Goal: Information Seeking & Learning: Learn about a topic

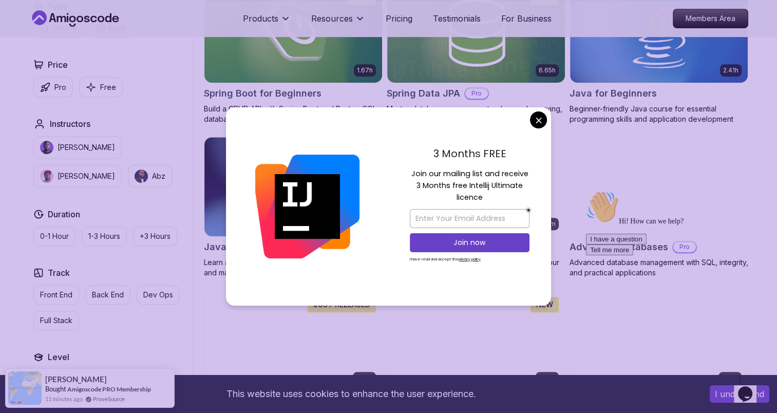
scroll to position [508, 0]
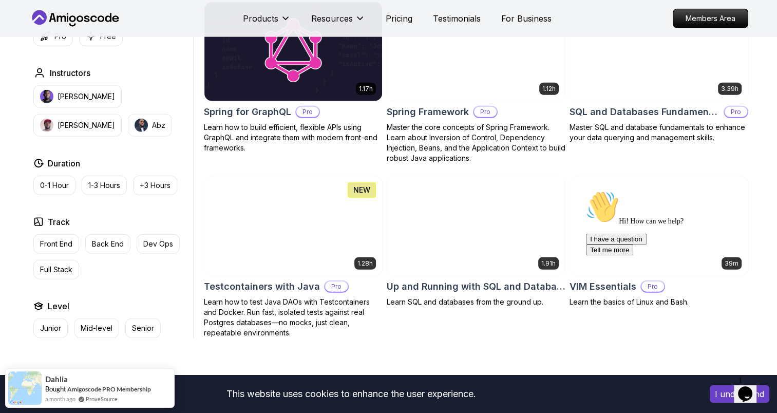
scroll to position [2599, 0]
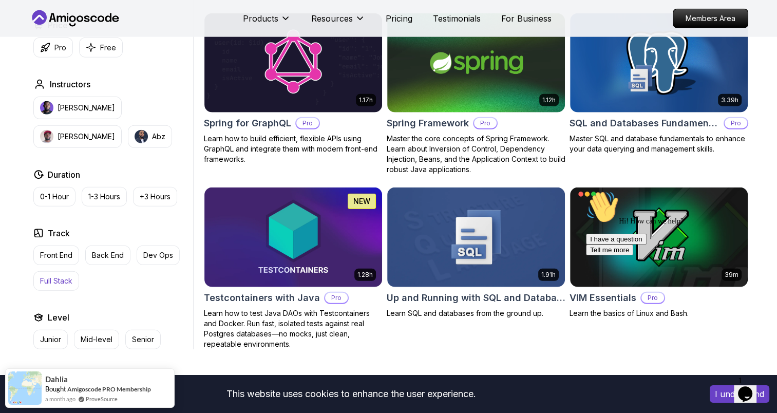
click at [52, 276] on p "Full Stack" at bounding box center [56, 281] width 32 height 10
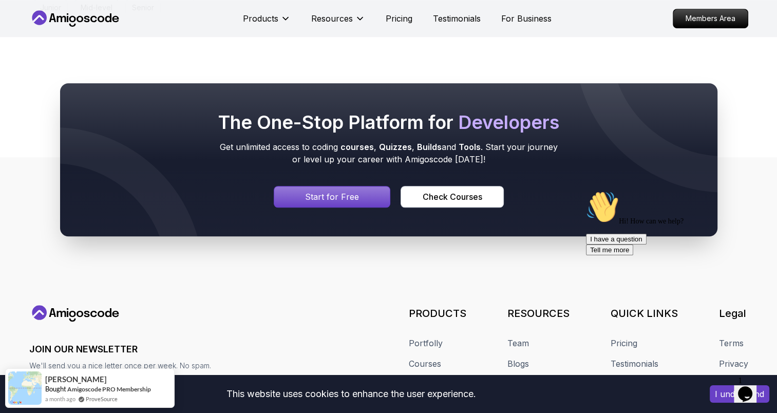
scroll to position [746, 0]
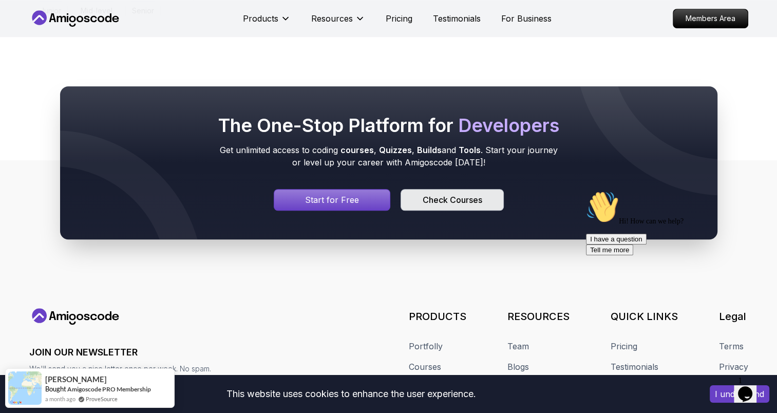
click at [460, 205] on button "Check Courses" at bounding box center [452, 200] width 103 height 22
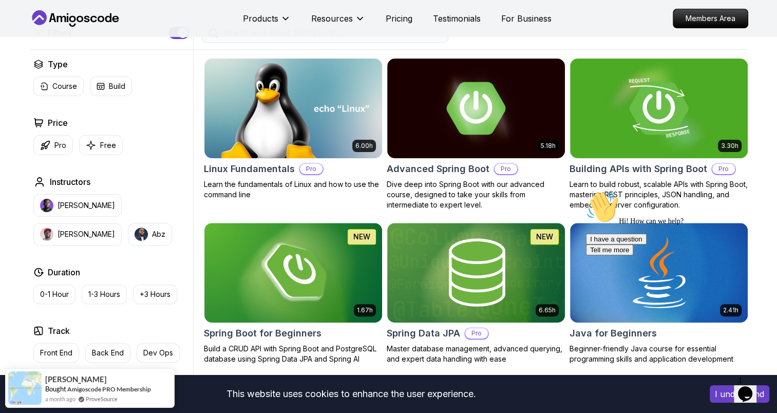
scroll to position [259, 0]
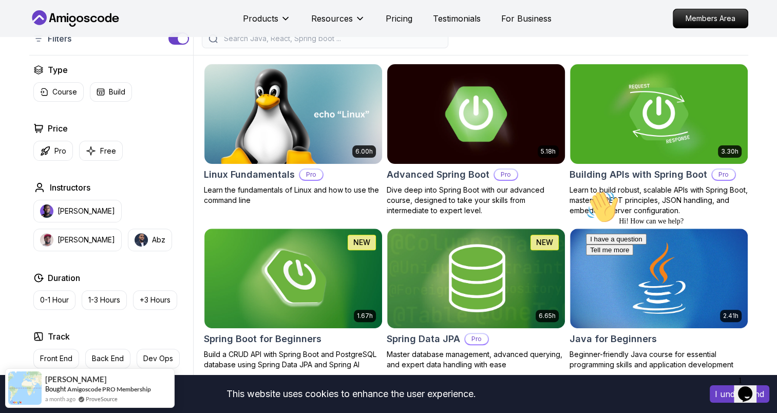
click at [450, 114] on img at bounding box center [476, 114] width 186 height 104
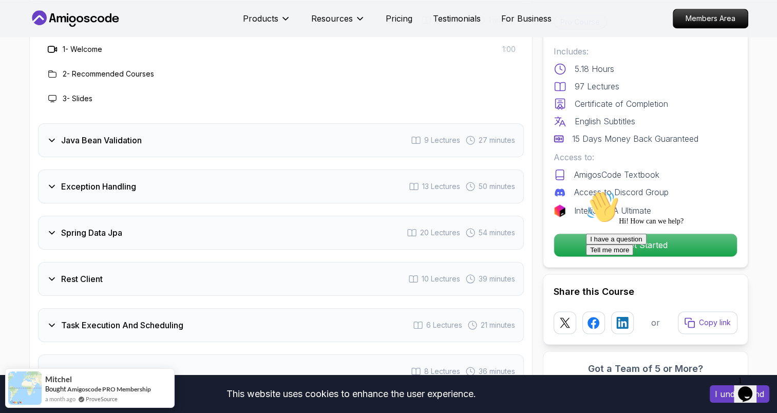
scroll to position [1456, 0]
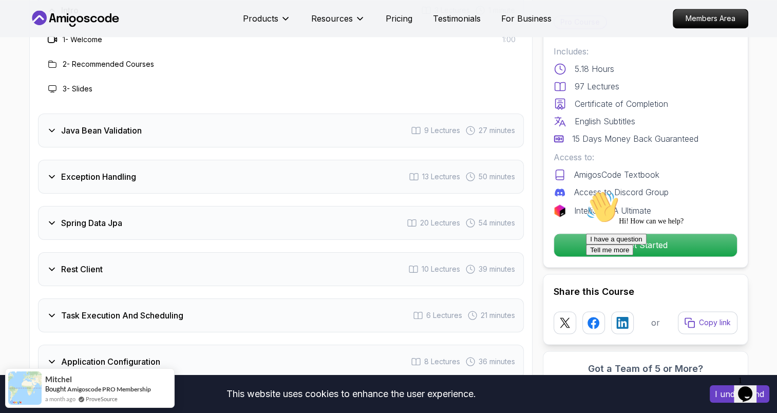
click at [52, 129] on icon at bounding box center [51, 130] width 5 height 3
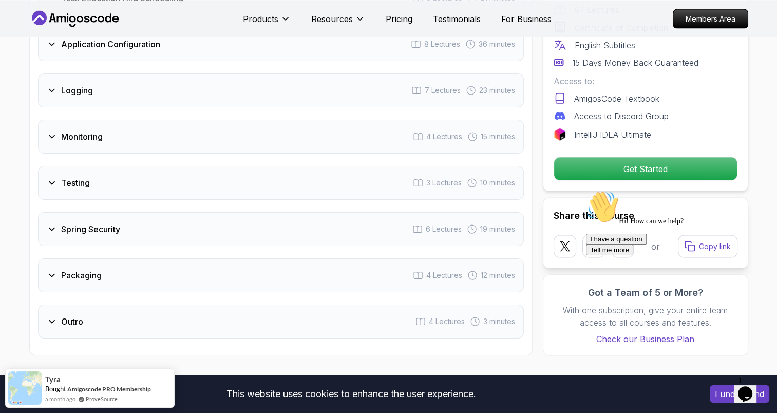
scroll to position [1972, 0]
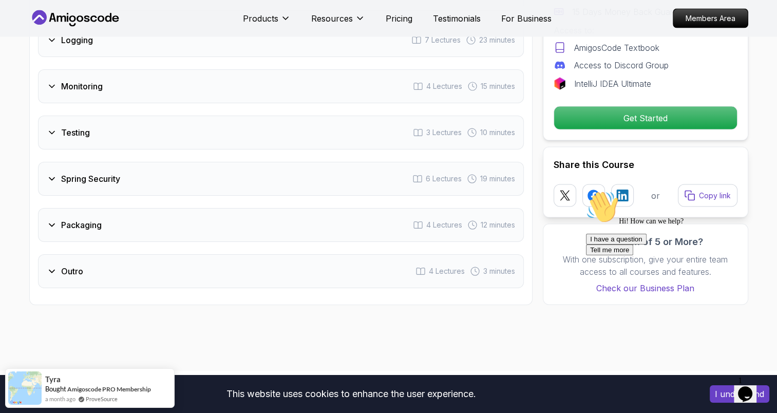
click at [53, 220] on icon at bounding box center [52, 225] width 10 height 10
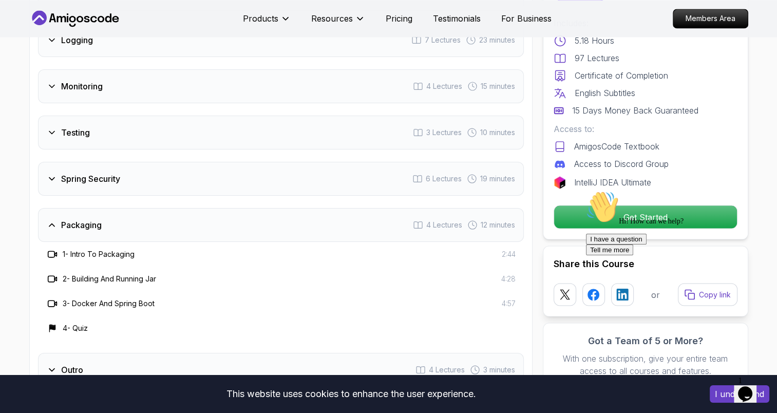
scroll to position [1911, 0]
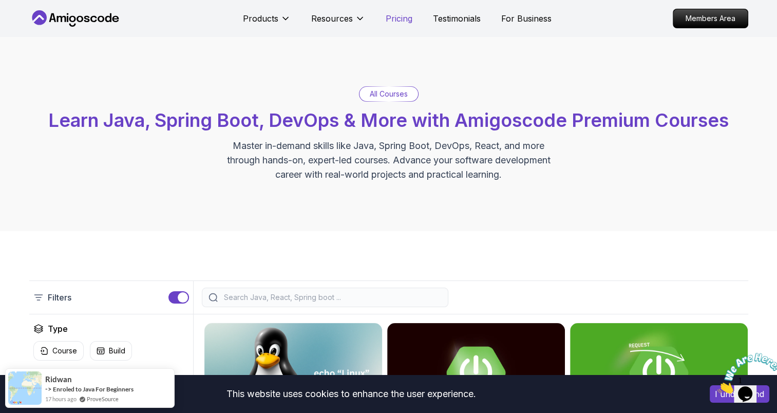
click at [399, 22] on p "Pricing" at bounding box center [399, 18] width 27 height 12
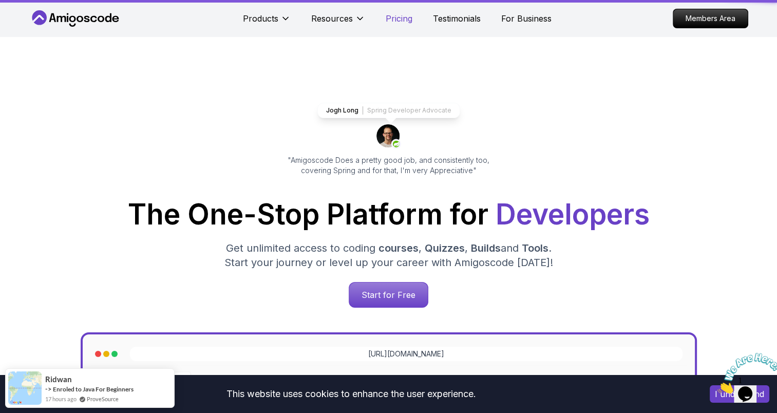
scroll to position [2197, 0]
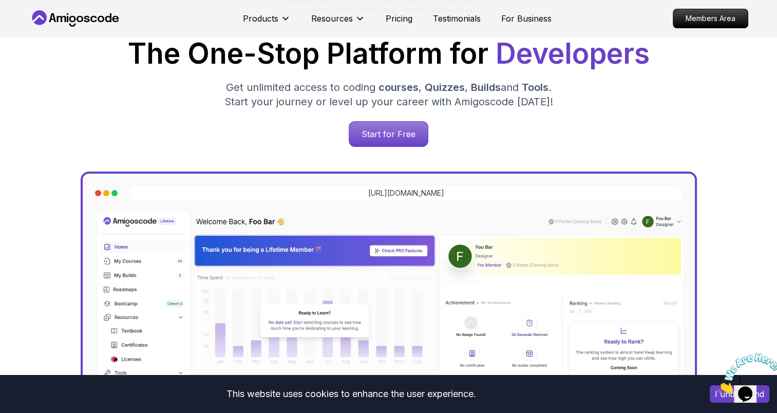
scroll to position [110, 0]
